Goal: Understand process/instructions: Learn about a topic

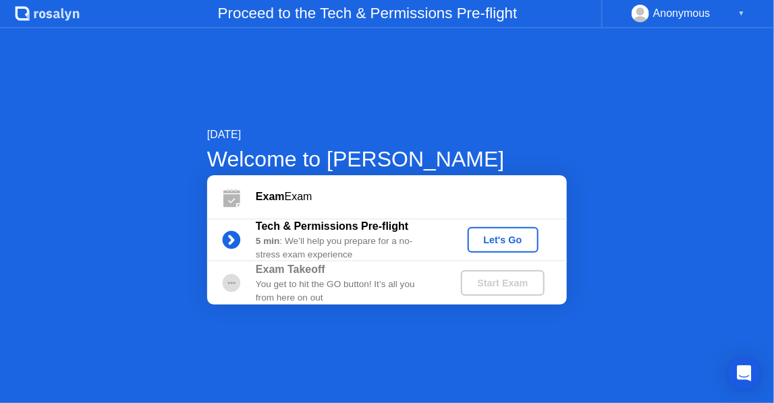
click at [499, 239] on div "Let's Go" at bounding box center [503, 240] width 60 height 11
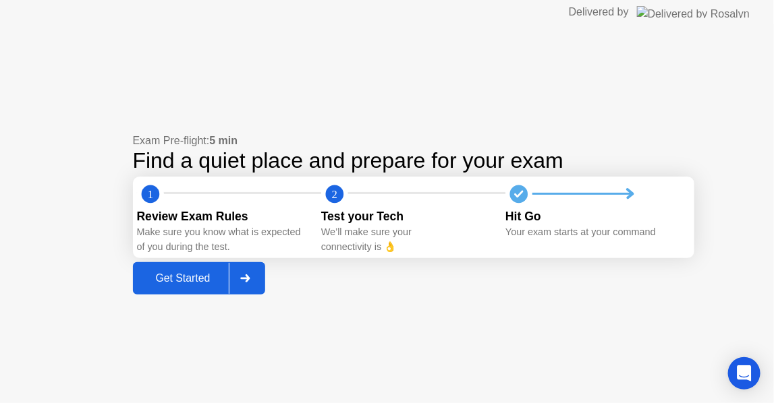
click at [154, 270] on button "Get Started" at bounding box center [199, 278] width 133 height 32
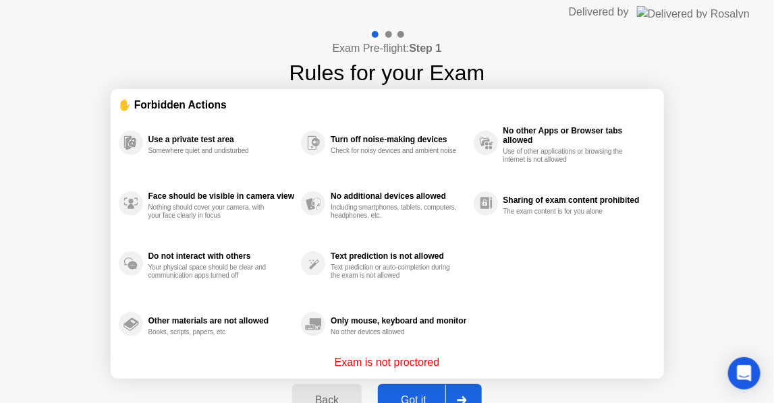
click at [435, 395] on div "Got it" at bounding box center [413, 401] width 63 height 12
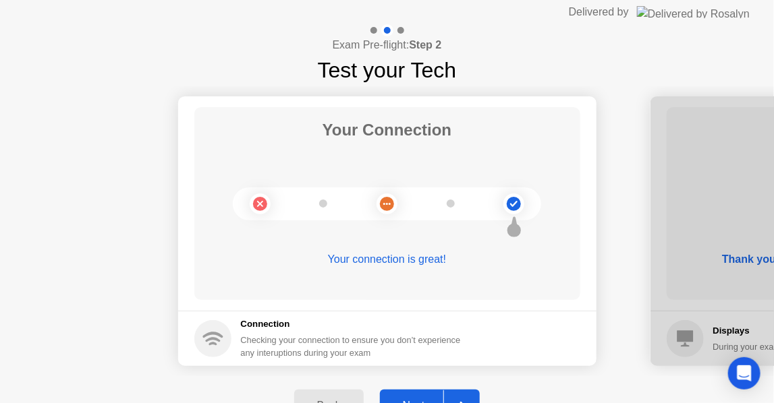
click at [435, 393] on button "Next" at bounding box center [430, 406] width 100 height 32
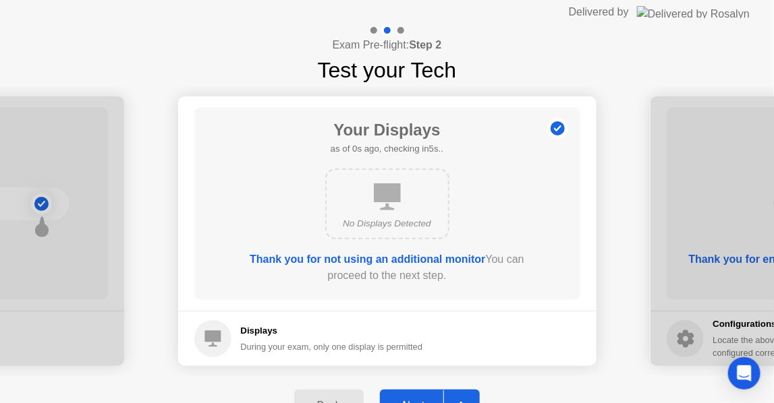
click at [435, 393] on button "Next" at bounding box center [430, 406] width 100 height 32
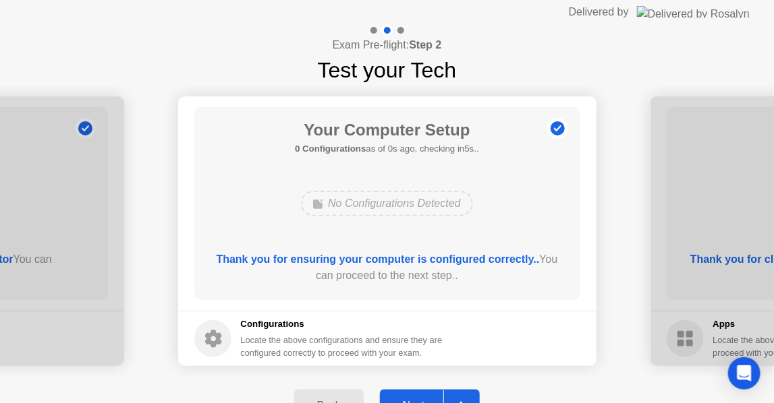
click at [435, 393] on button "Next" at bounding box center [430, 406] width 100 height 32
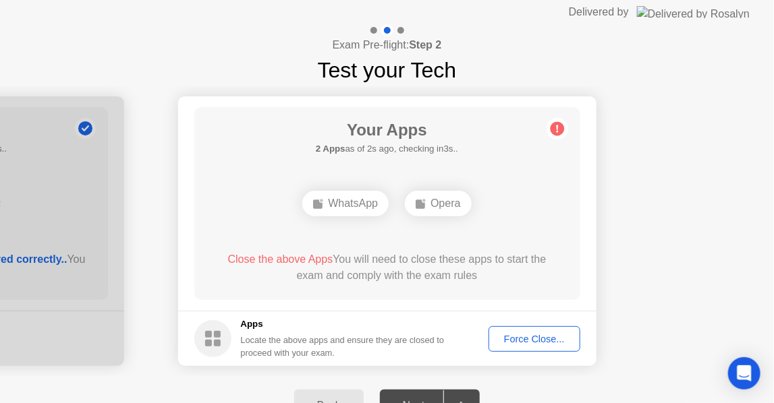
click at [498, 341] on div "Force Close..." at bounding box center [534, 339] width 82 height 11
